Goal: Find specific page/section: Find specific page/section

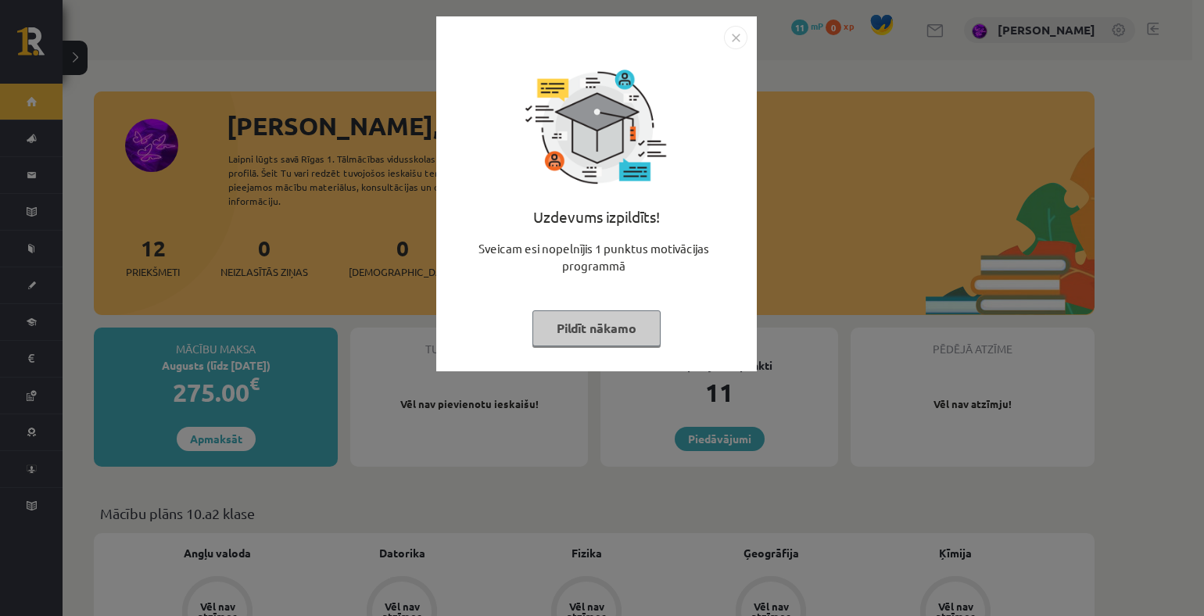
click at [628, 337] on button "Pildīt nākamo" at bounding box center [596, 328] width 128 height 36
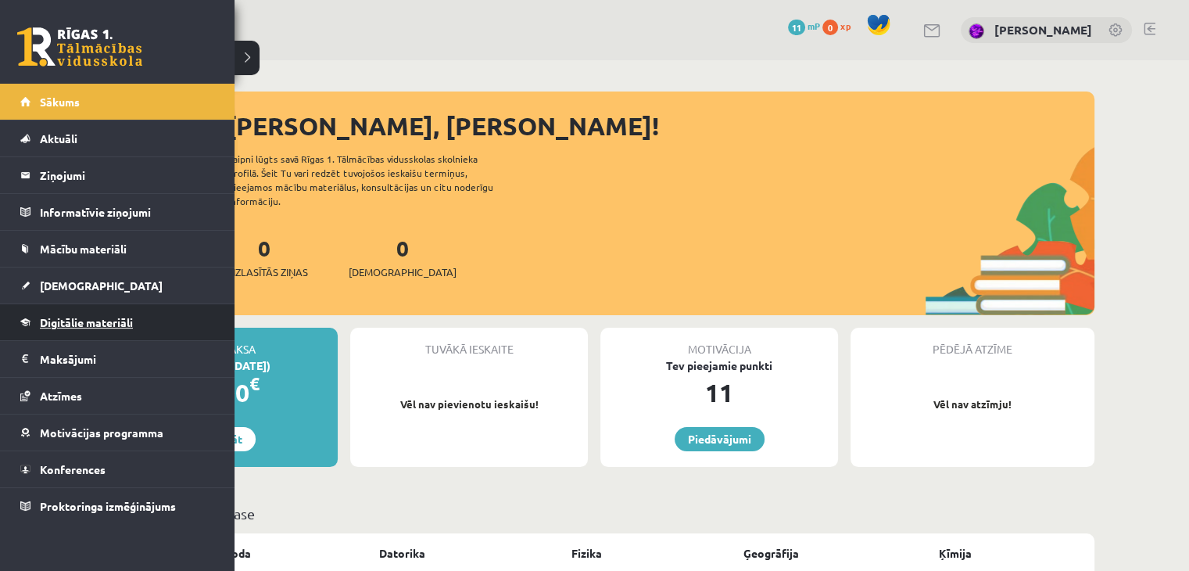
click at [92, 320] on span "Digitālie materiāli" at bounding box center [86, 322] width 93 height 14
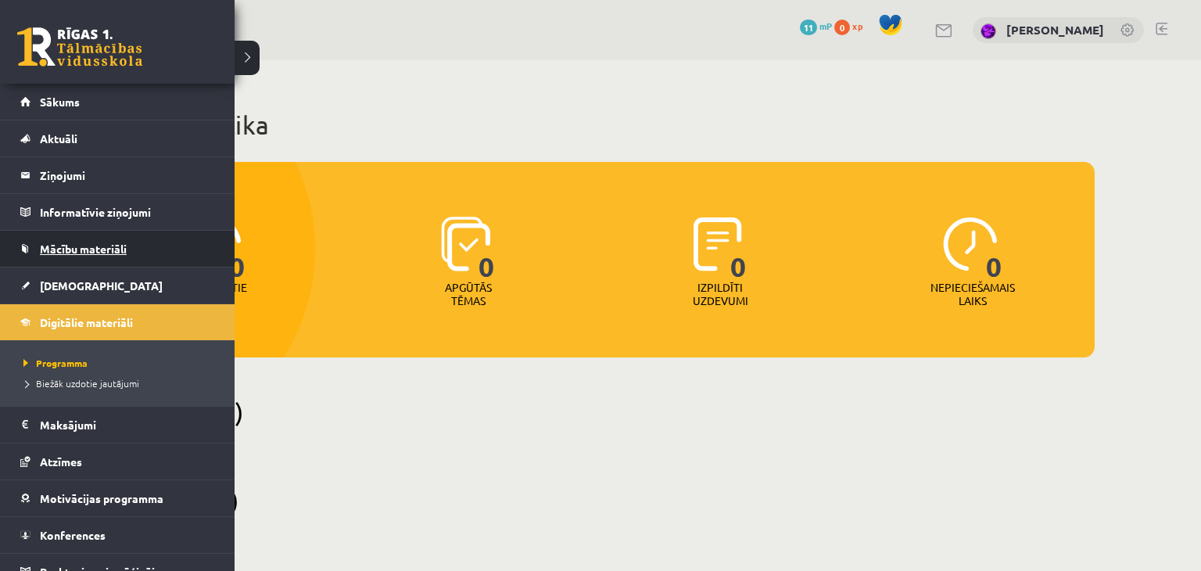
click at [54, 256] on link "Mācību materiāli" at bounding box center [117, 249] width 195 height 36
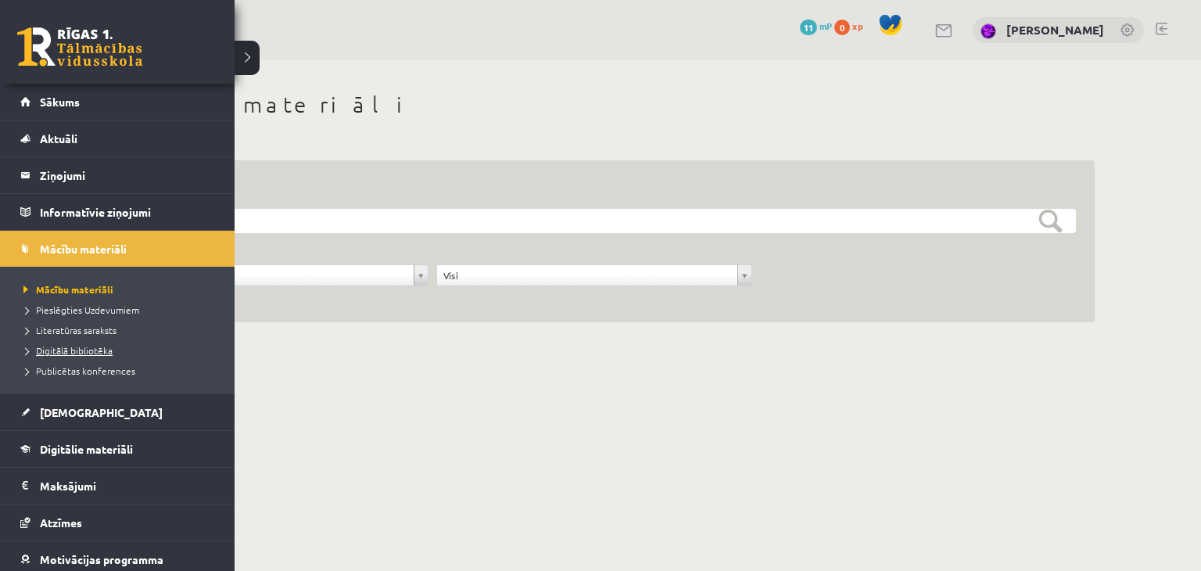
click at [74, 353] on span "Digitālā bibliotēka" at bounding box center [66, 350] width 93 height 13
